Goal: Information Seeking & Learning: Find specific page/section

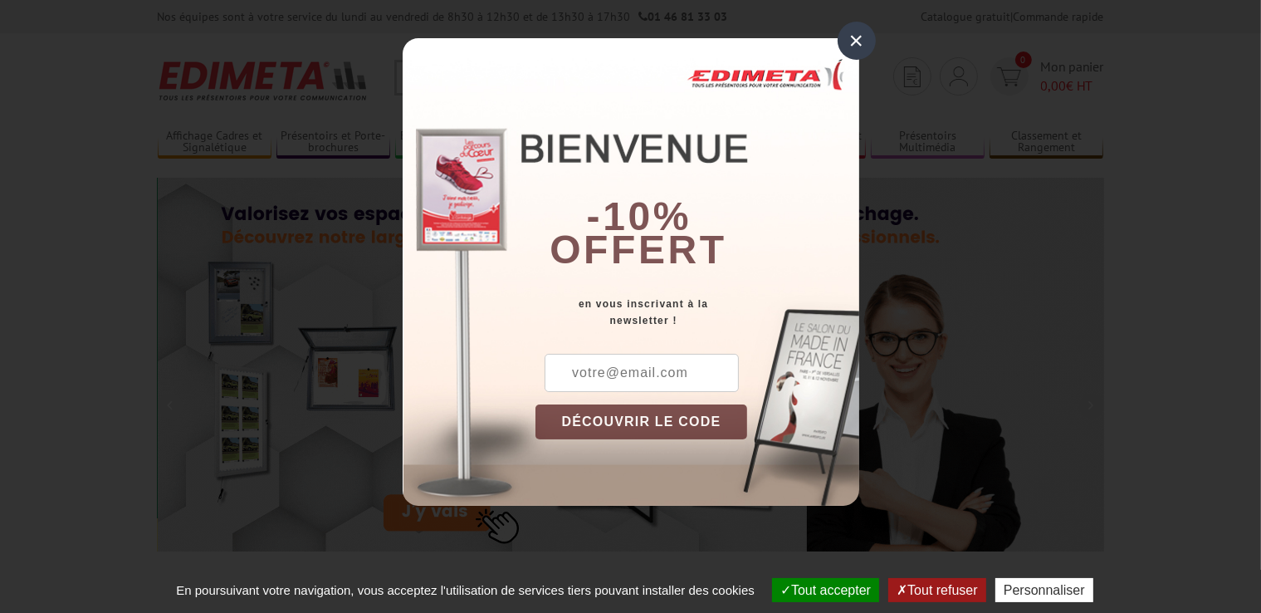
click at [865, 40] on div "×" at bounding box center [857, 41] width 38 height 38
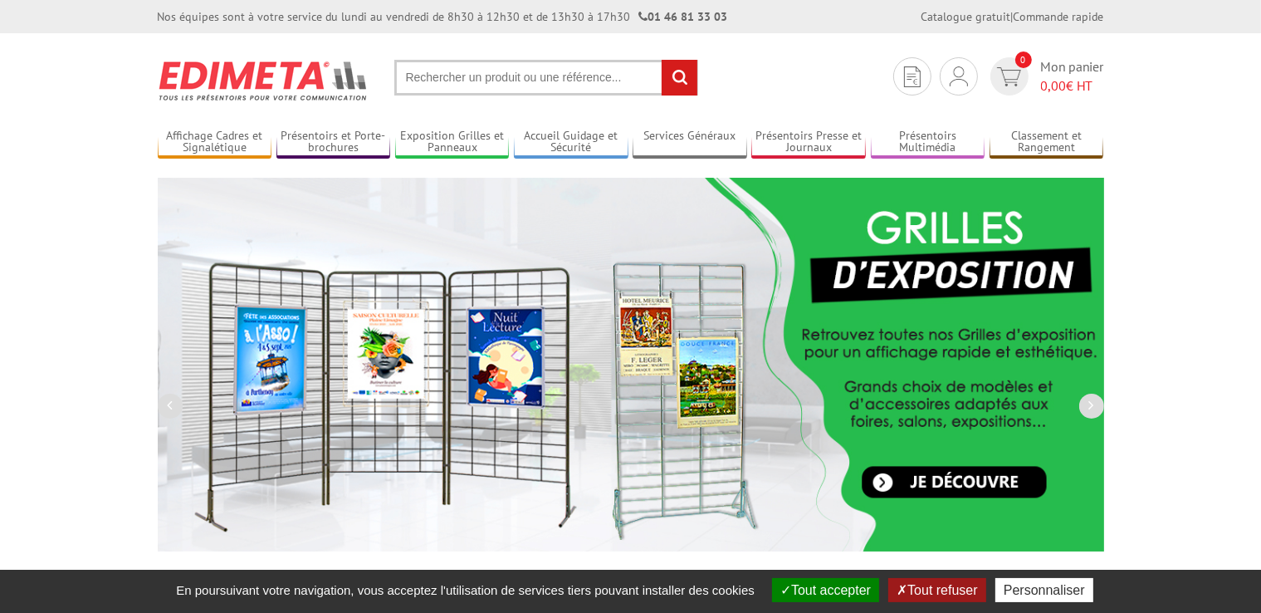
click at [582, 78] on input "text" at bounding box center [546, 78] width 304 height 36
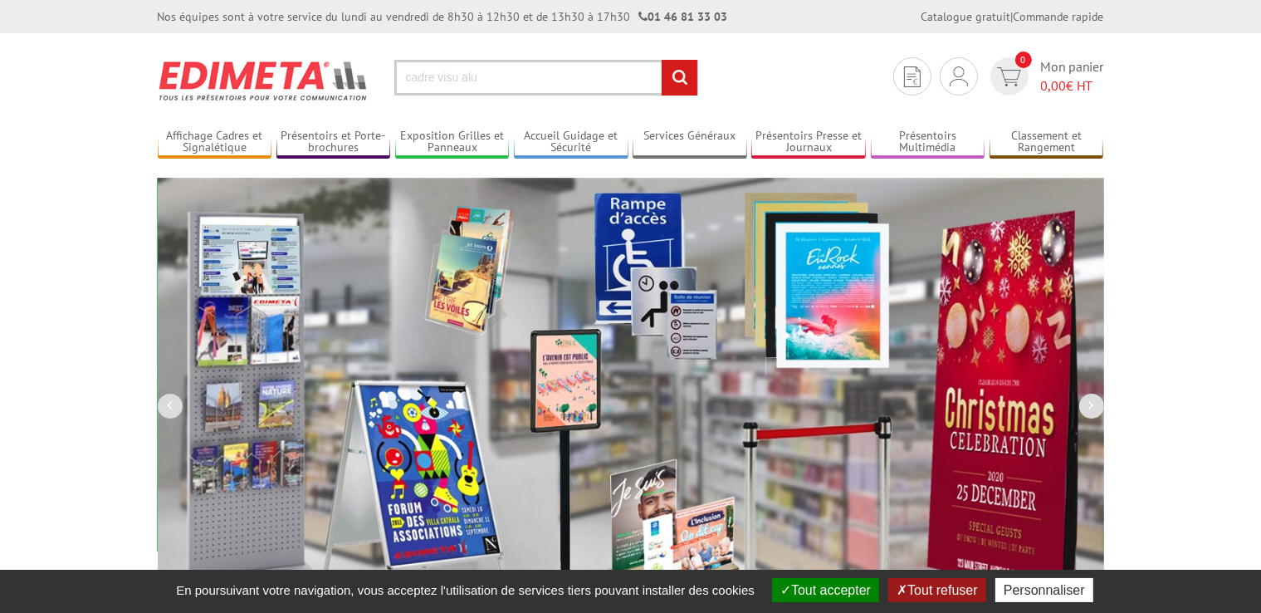
type input "cadre visu alu"
click at [676, 65] on input "rechercher" at bounding box center [680, 78] width 36 height 36
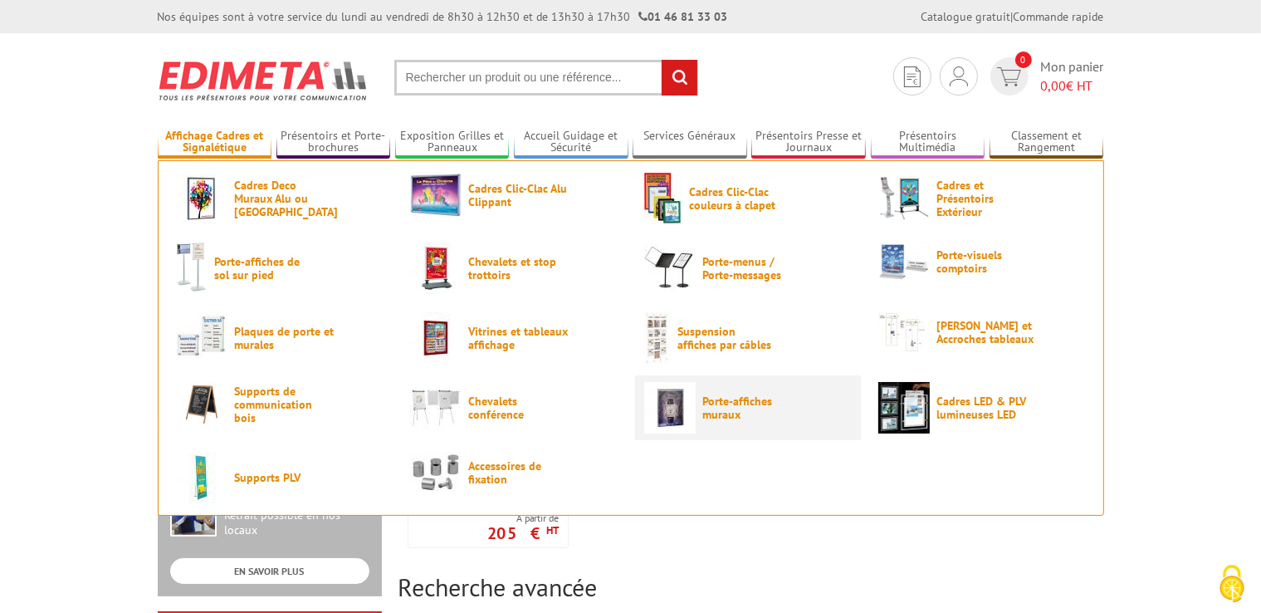
click at [719, 409] on span "Porte-affiches muraux" at bounding box center [753, 407] width 100 height 27
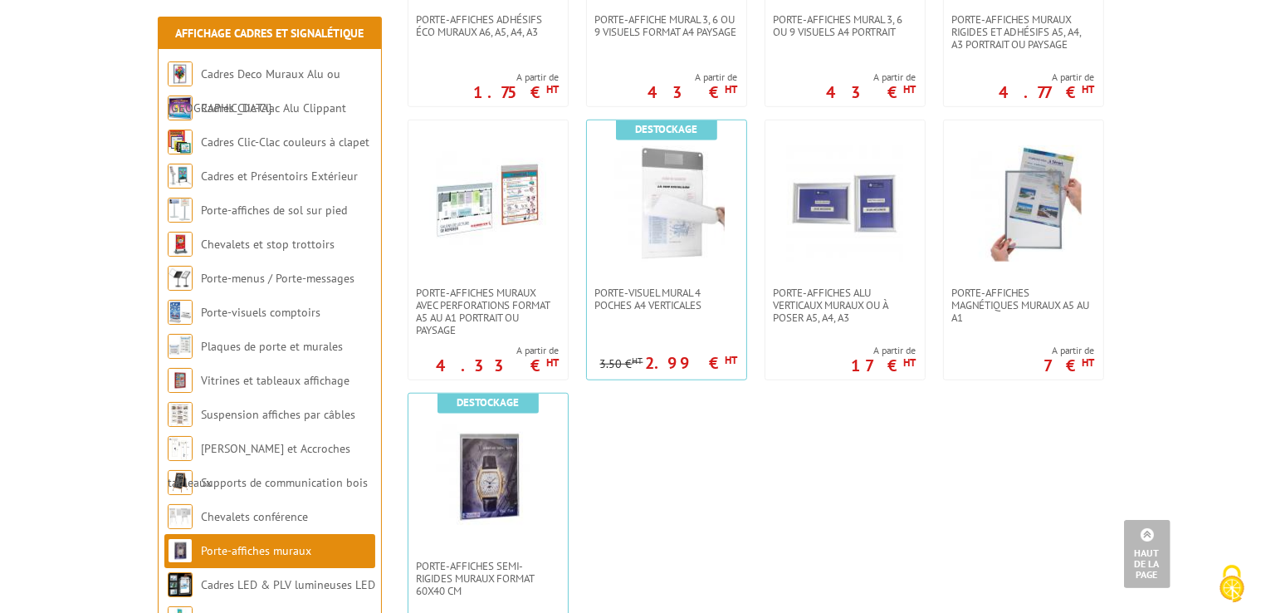
scroll to position [1398, 0]
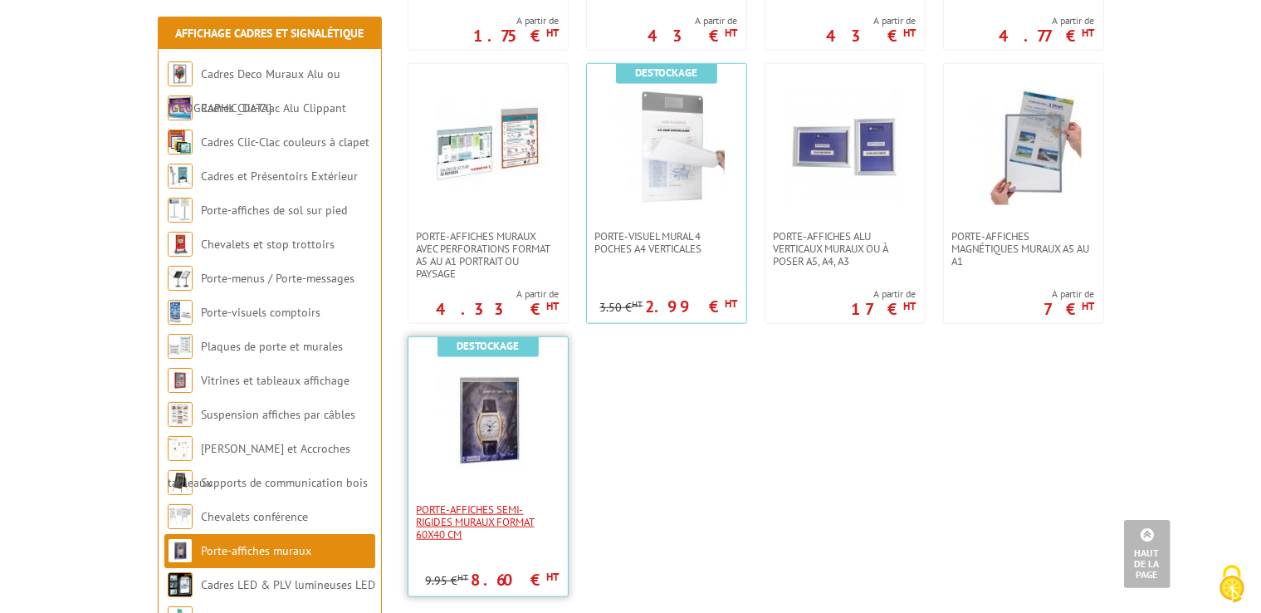
click at [451, 525] on span "Porte-affiches semi-rigides muraux format 60x40 cm" at bounding box center [488, 521] width 143 height 37
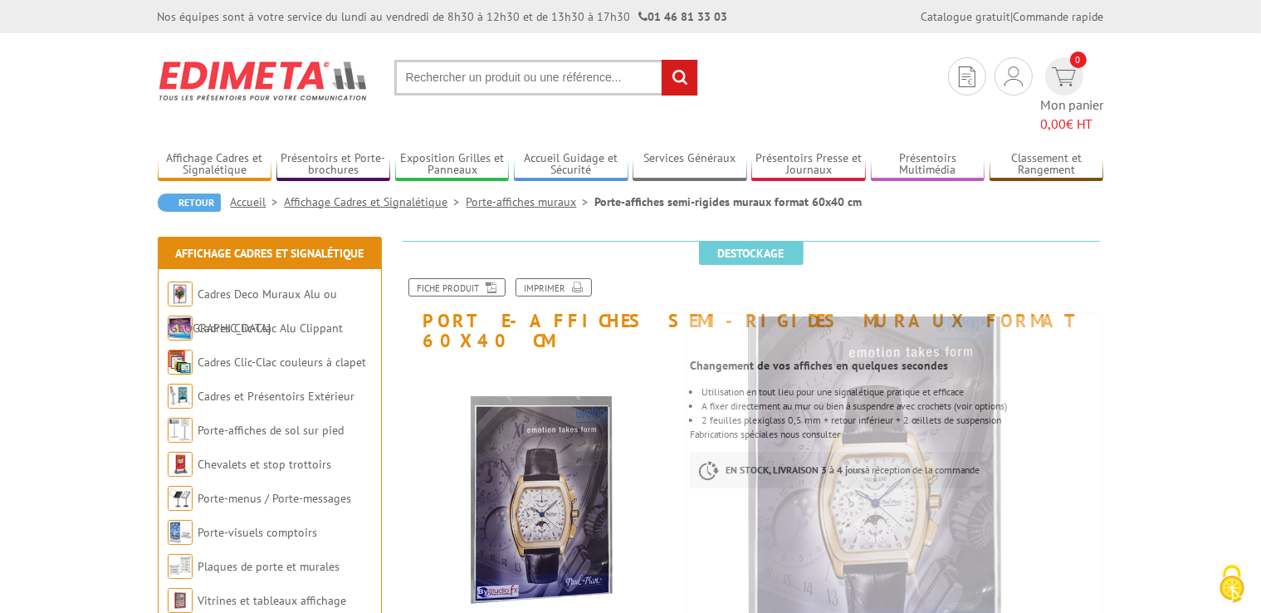
click at [580, 70] on input "text" at bounding box center [546, 78] width 304 height 36
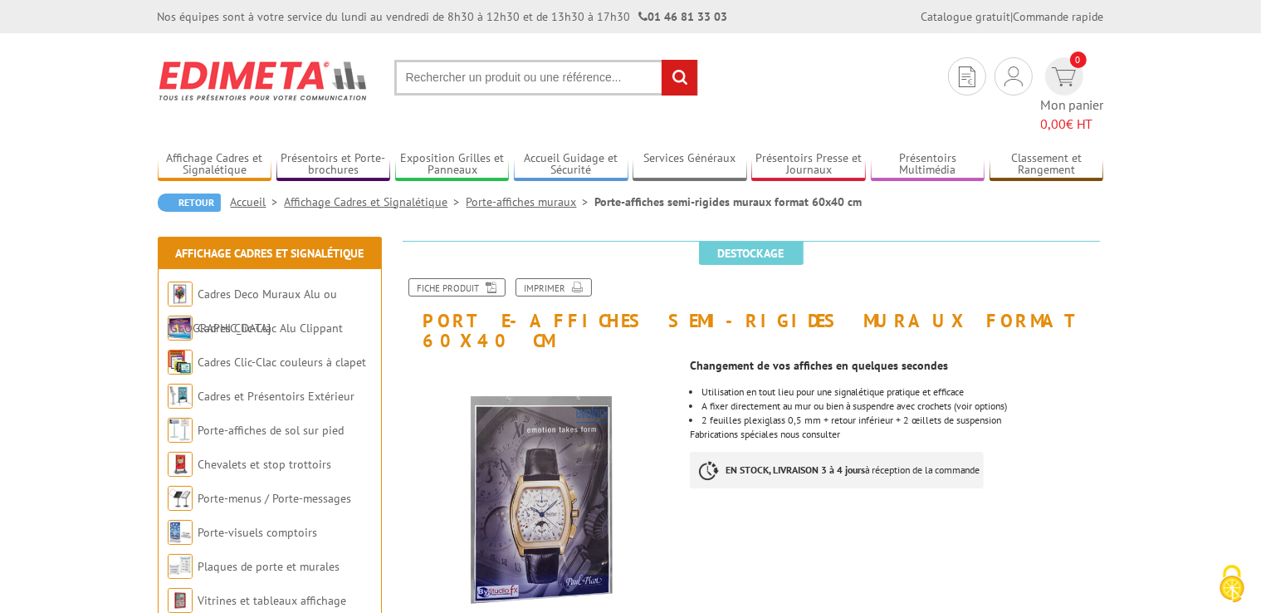
paste input "Cadre Visu Clic ft A4 alu anodisé"
type input "Cadre Visu Clic ft A4 alu anodisé"
click at [662, 60] on input "rechercher" at bounding box center [680, 78] width 36 height 36
